Goal: Task Accomplishment & Management: Use online tool/utility

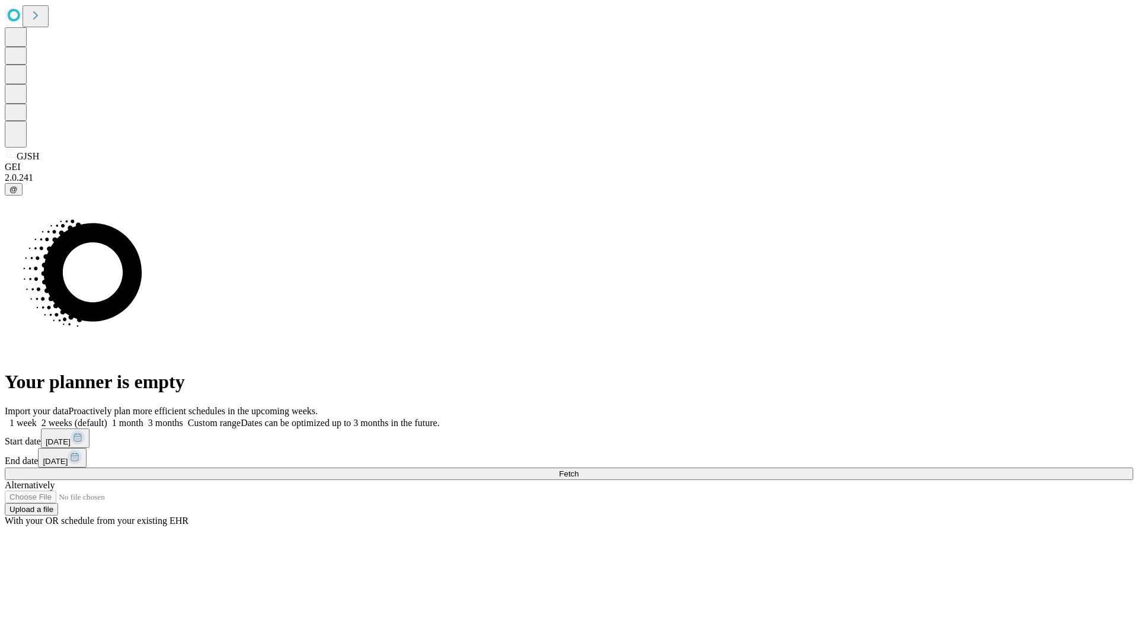
click at [578, 469] on span "Fetch" at bounding box center [569, 473] width 20 height 9
